Goal: Information Seeking & Learning: Learn about a topic

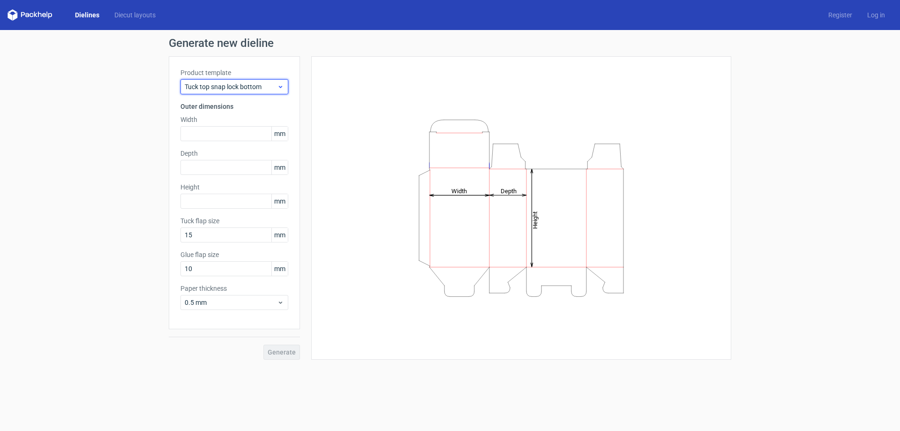
click at [260, 86] on span "Tuck top snap lock bottom" at bounding box center [231, 86] width 92 height 9
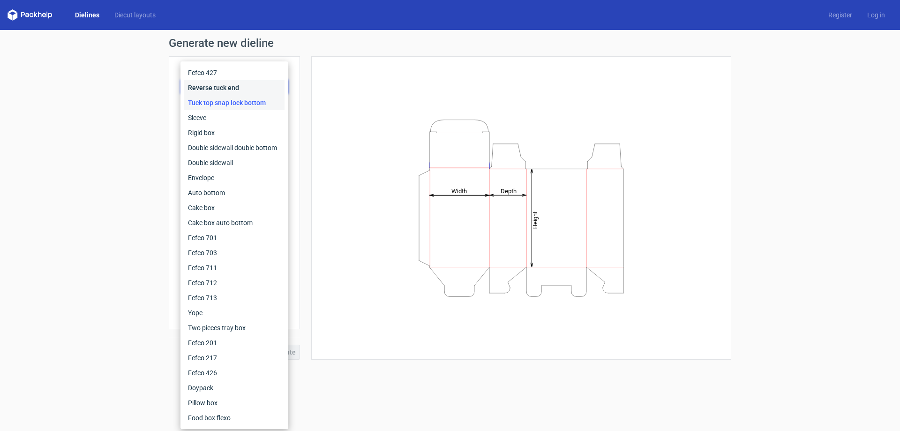
click at [240, 88] on div "Reverse tuck end" at bounding box center [234, 87] width 100 height 15
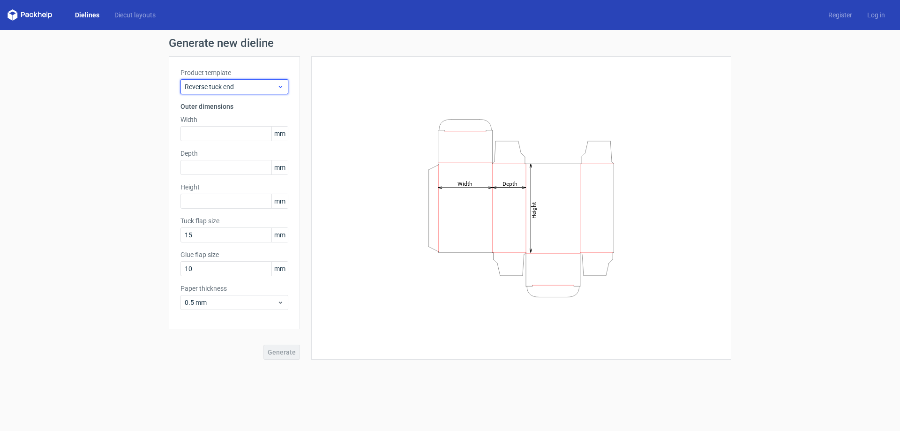
click at [238, 86] on span "Reverse tuck end" at bounding box center [231, 86] width 92 height 9
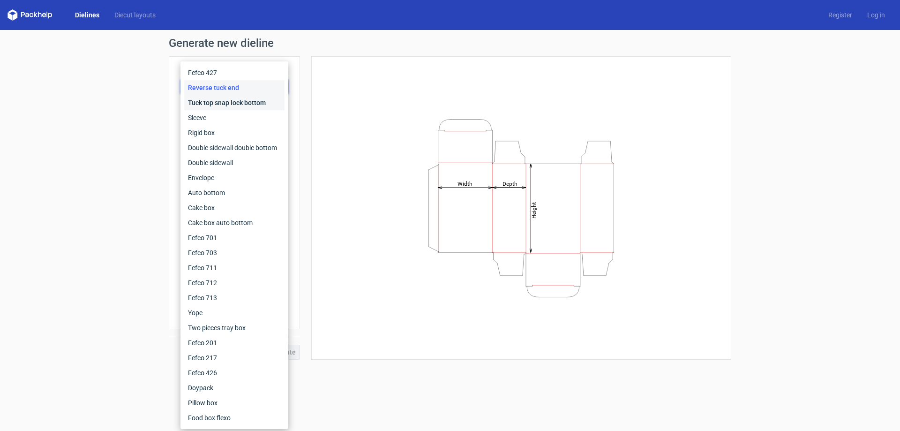
click at [225, 105] on div "Tuck top snap lock bottom" at bounding box center [234, 102] width 100 height 15
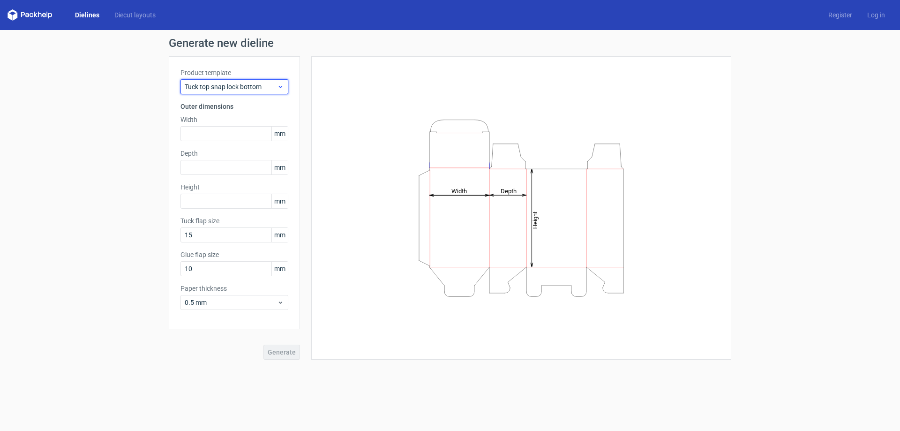
click at [238, 88] on span "Tuck top snap lock bottom" at bounding box center [231, 86] width 92 height 9
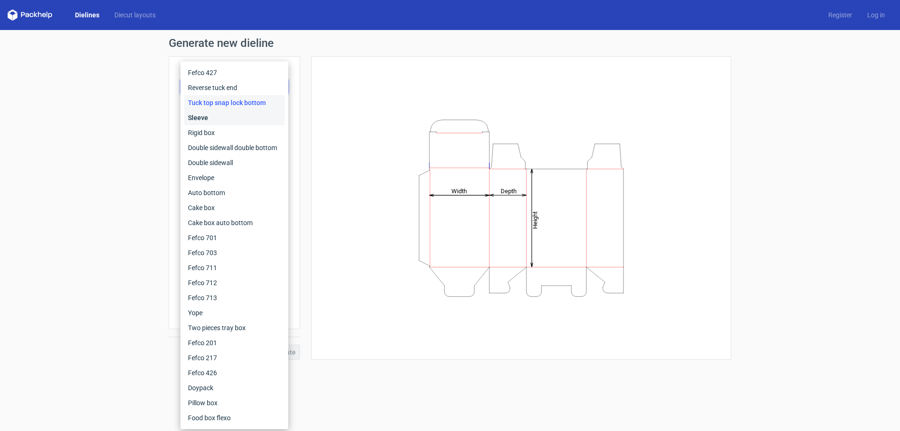
click at [203, 113] on div "Sleeve" at bounding box center [234, 117] width 100 height 15
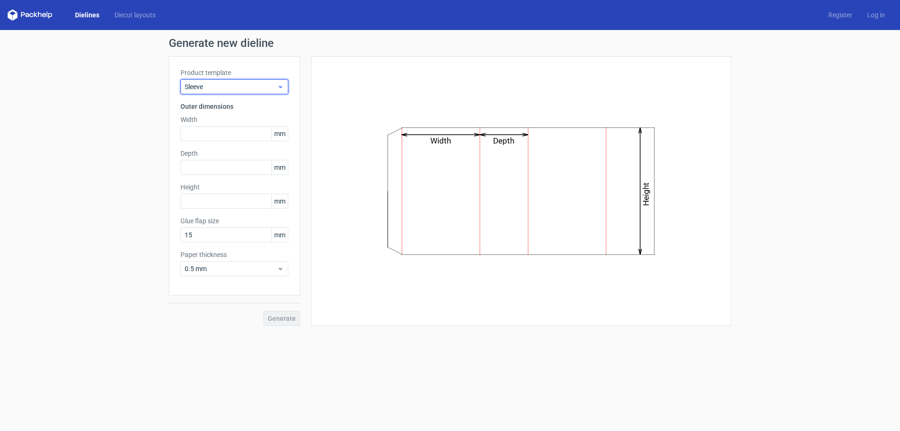
click at [241, 91] on span "Sleeve" at bounding box center [231, 86] width 92 height 9
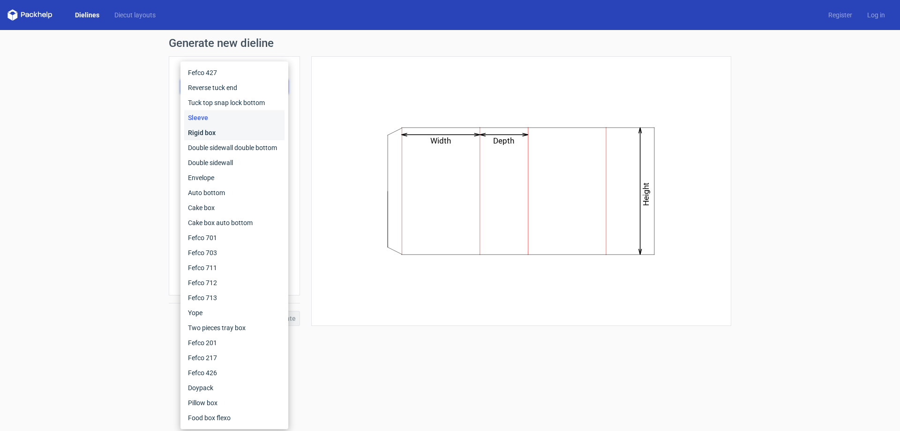
click at [217, 130] on div "Rigid box" at bounding box center [234, 132] width 100 height 15
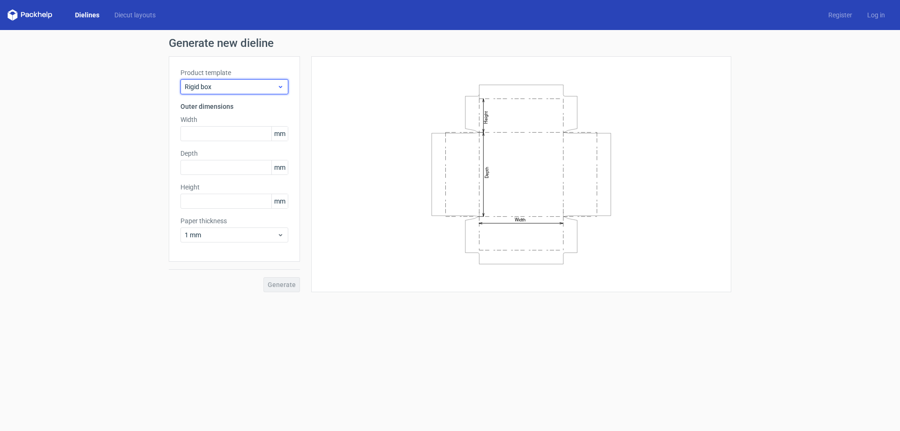
click at [255, 90] on span "Rigid box" at bounding box center [231, 86] width 92 height 9
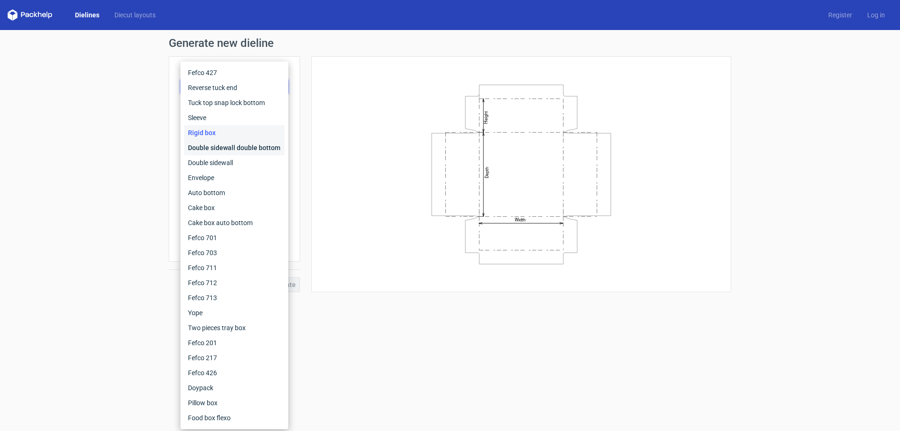
click at [227, 145] on div "Double sidewall double bottom" at bounding box center [234, 147] width 100 height 15
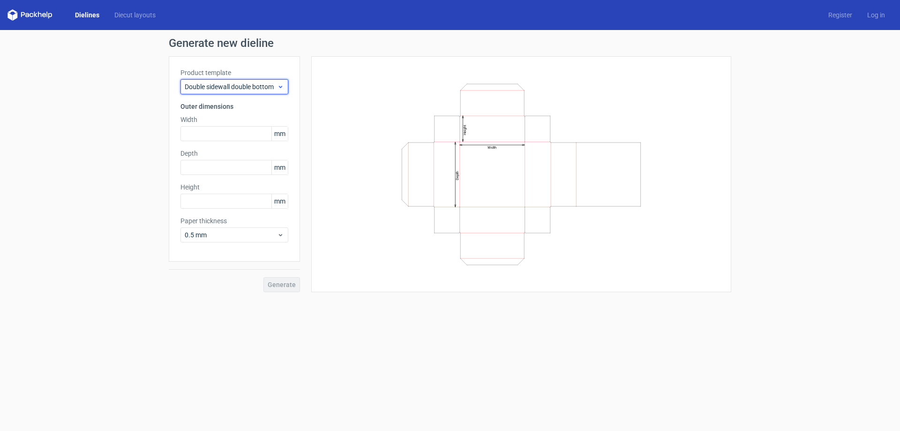
click at [265, 90] on span "Double sidewall double bottom" at bounding box center [231, 86] width 92 height 9
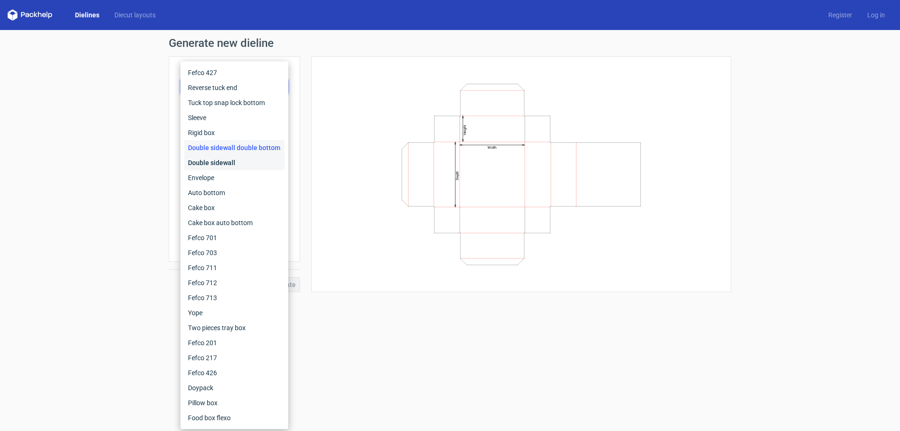
click at [212, 165] on div "Double sidewall" at bounding box center [234, 162] width 100 height 15
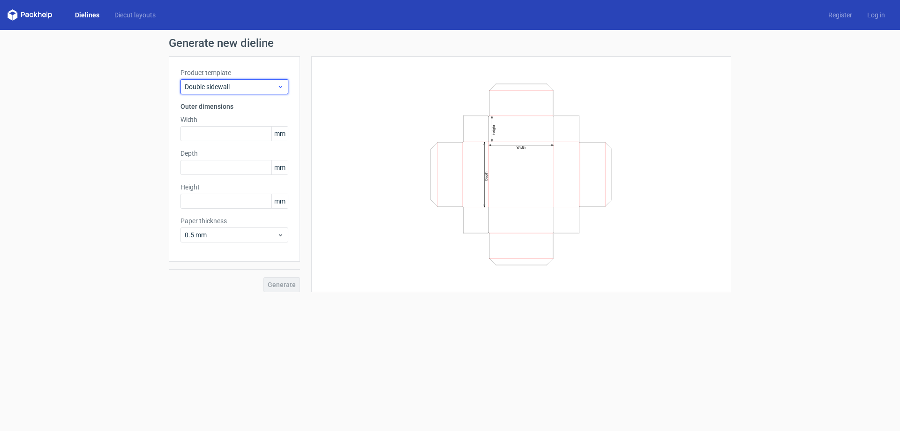
click at [243, 91] on span "Double sidewall" at bounding box center [231, 86] width 92 height 9
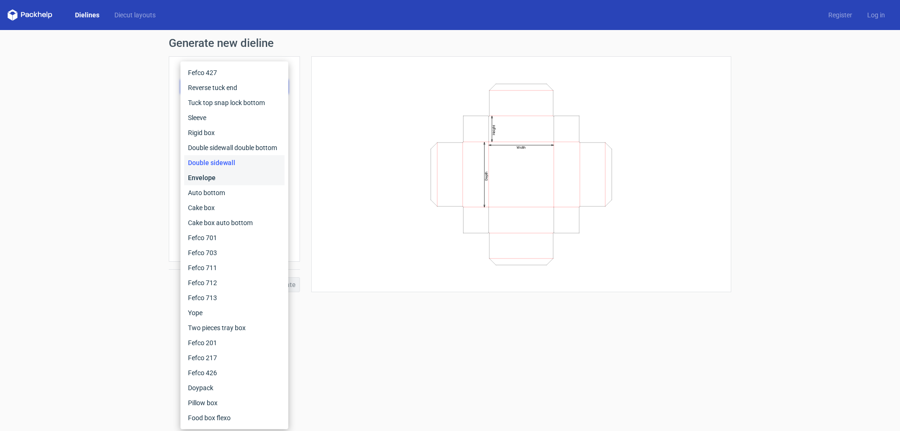
click at [218, 174] on div "Envelope" at bounding box center [234, 177] width 100 height 15
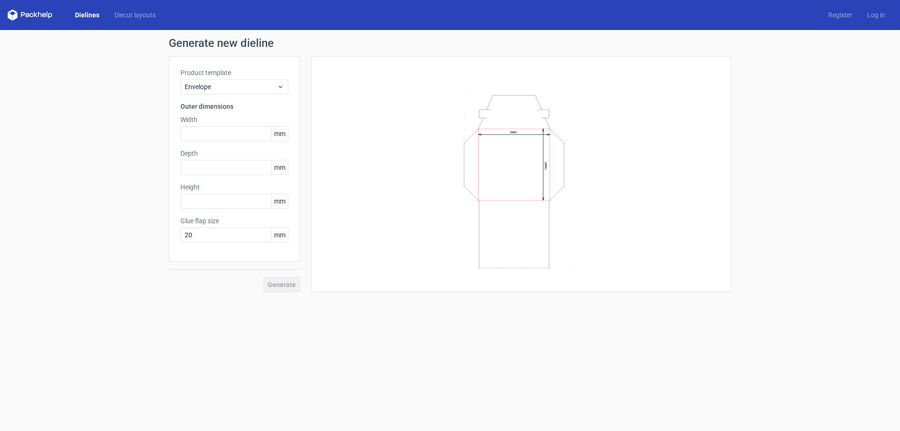
click at [238, 99] on div "Product template Envelope Outer dimensions Width mm Depth mm Height mm Glue fla…" at bounding box center [234, 158] width 131 height 205
click at [239, 94] on div "Product template Envelope Outer dimensions Width mm Depth mm Height mm Glue fla…" at bounding box center [234, 158] width 131 height 205
click at [232, 92] on div "Envelope" at bounding box center [235, 86] width 108 height 15
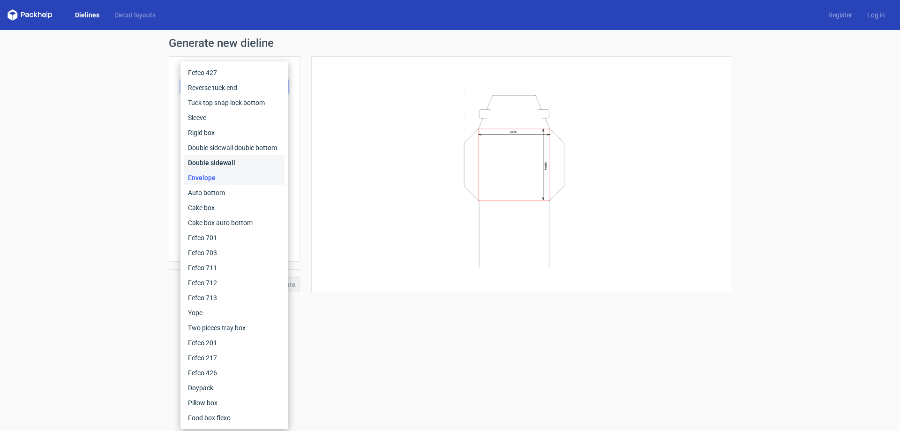
click at [208, 163] on div "Double sidewall" at bounding box center [234, 162] width 100 height 15
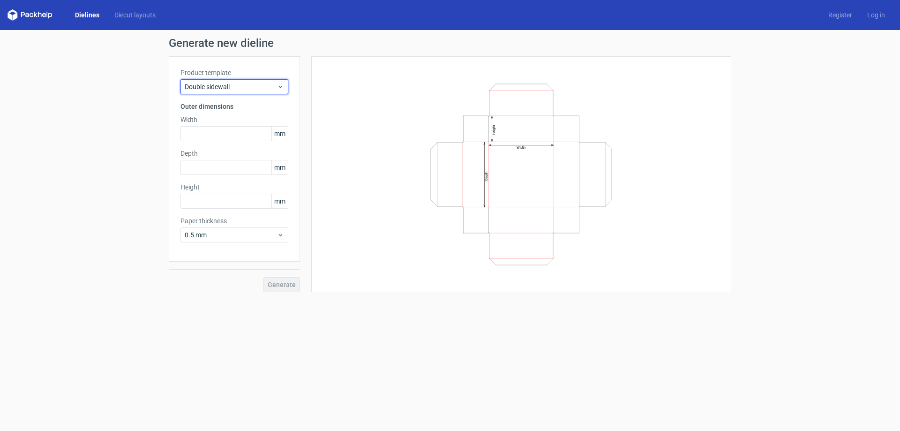
click at [236, 86] on span "Double sidewall" at bounding box center [231, 86] width 92 height 9
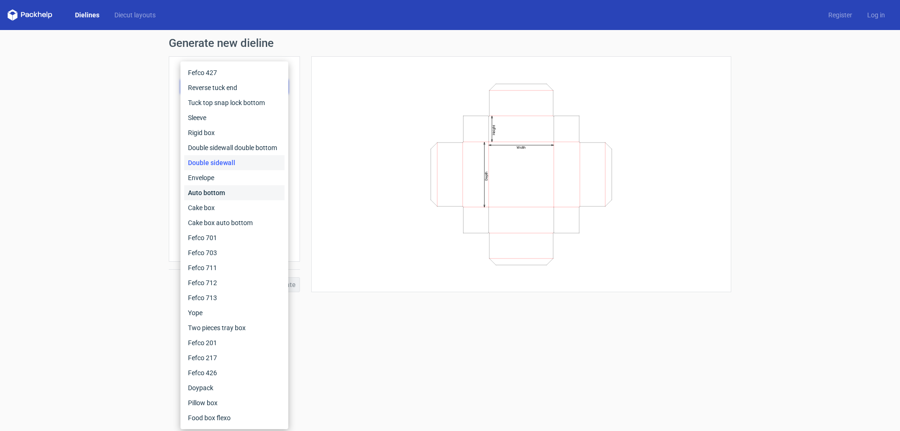
click at [215, 192] on div "Auto bottom" at bounding box center [234, 192] width 100 height 15
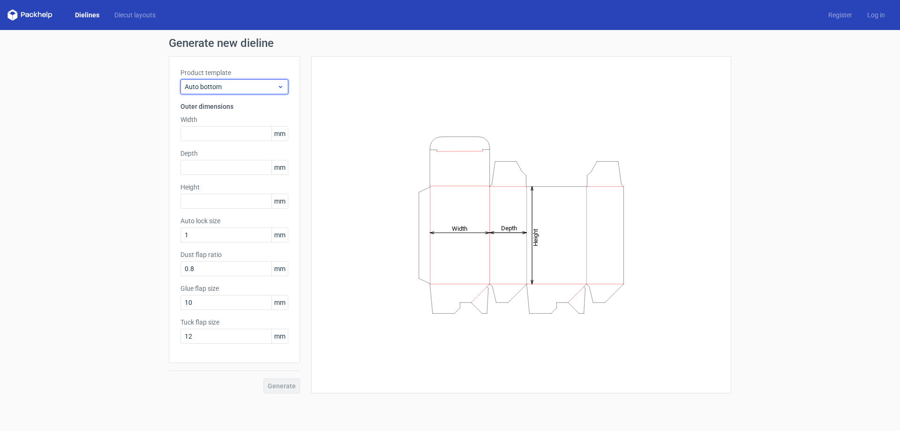
click at [246, 88] on span "Auto bottom" at bounding box center [231, 86] width 92 height 9
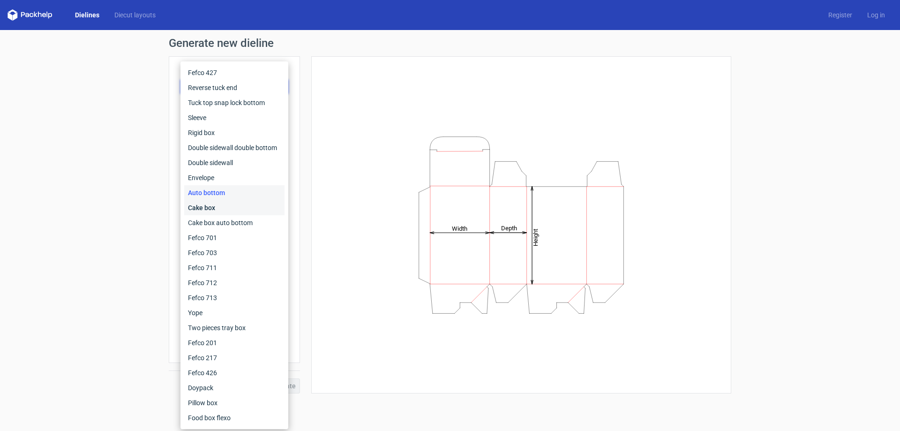
click at [215, 203] on div "Cake box" at bounding box center [234, 207] width 100 height 15
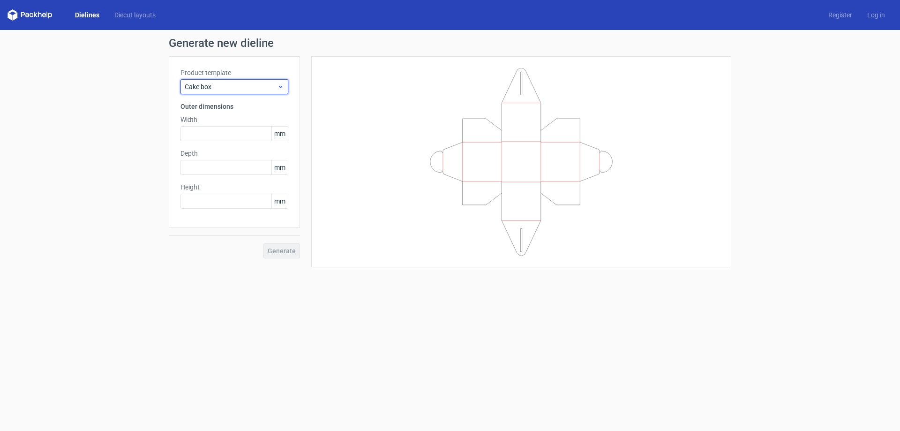
click at [249, 87] on span "Cake box" at bounding box center [231, 86] width 92 height 9
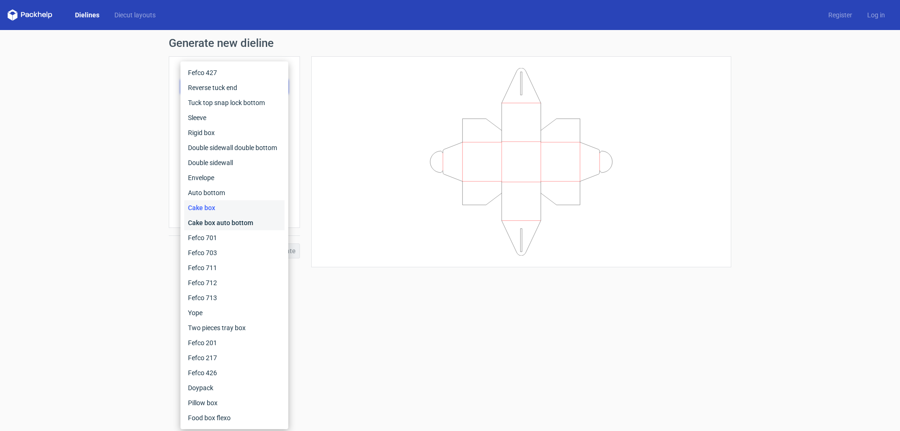
click at [213, 222] on div "Cake box auto bottom" at bounding box center [234, 222] width 100 height 15
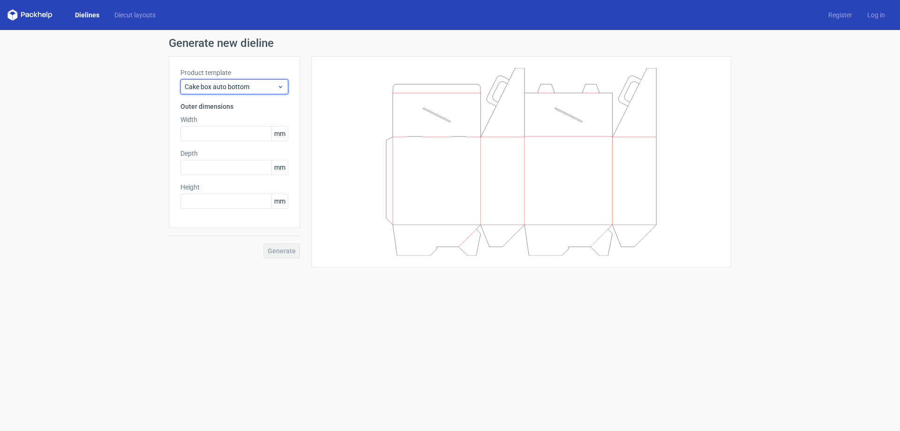
click at [232, 89] on span "Cake box auto bottom" at bounding box center [231, 86] width 92 height 9
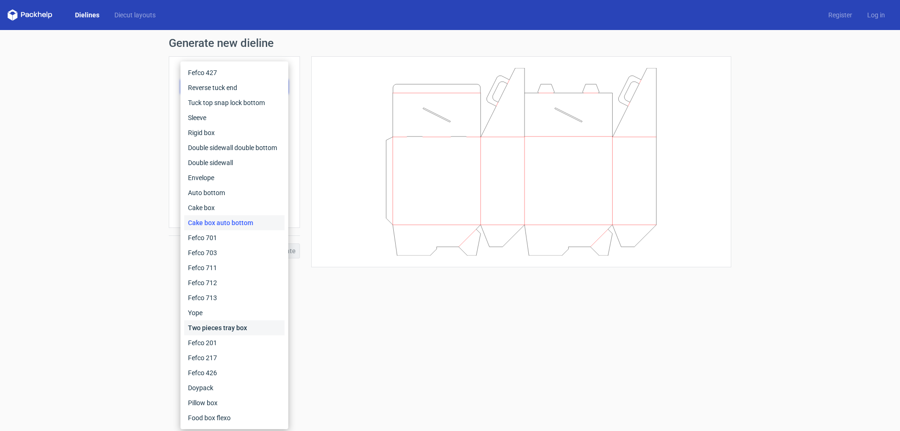
click at [205, 324] on div "Two pieces tray box" at bounding box center [234, 327] width 100 height 15
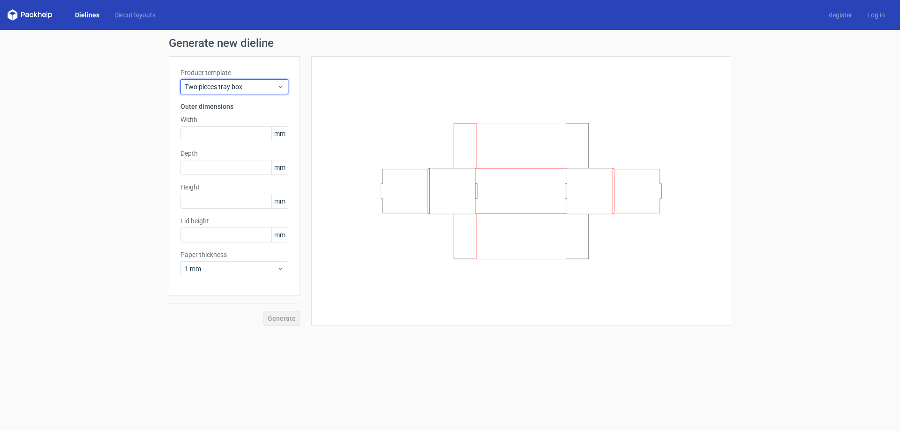
click at [232, 86] on span "Two pieces tray box" at bounding box center [231, 86] width 92 height 9
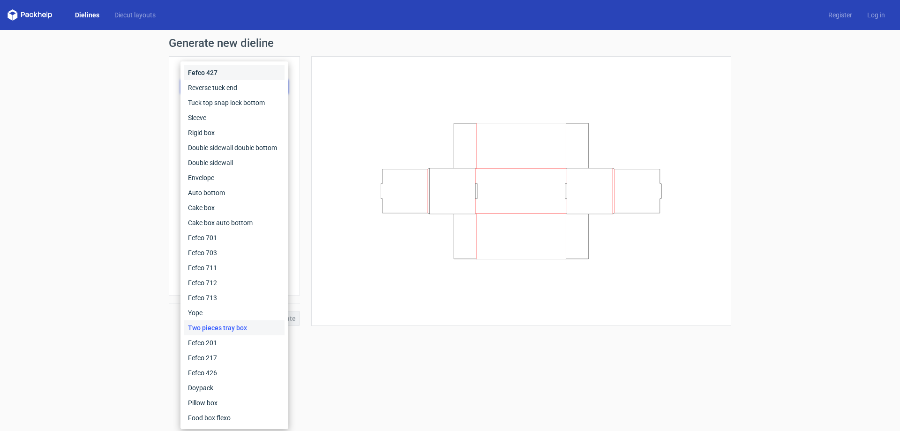
click at [218, 76] on div "Fefco 427" at bounding box center [234, 72] width 100 height 15
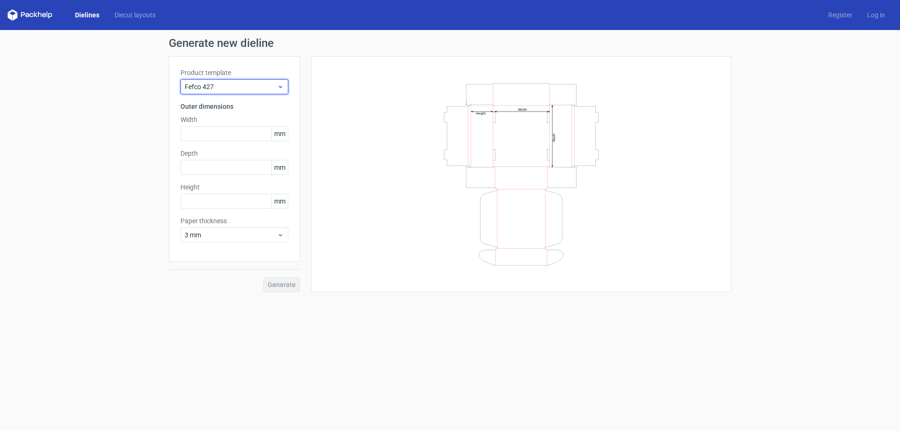
click at [223, 83] on span "Fefco 427" at bounding box center [231, 86] width 92 height 9
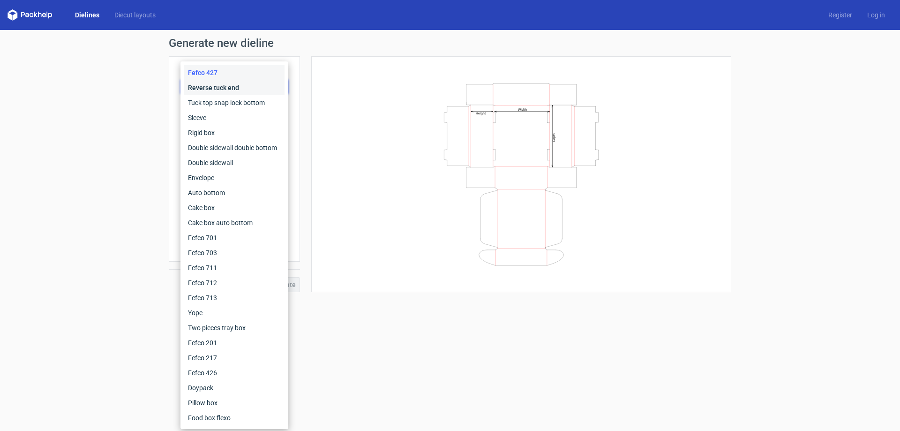
click at [226, 89] on div "Reverse tuck end" at bounding box center [234, 87] width 100 height 15
